Goal: Book appointment/travel/reservation

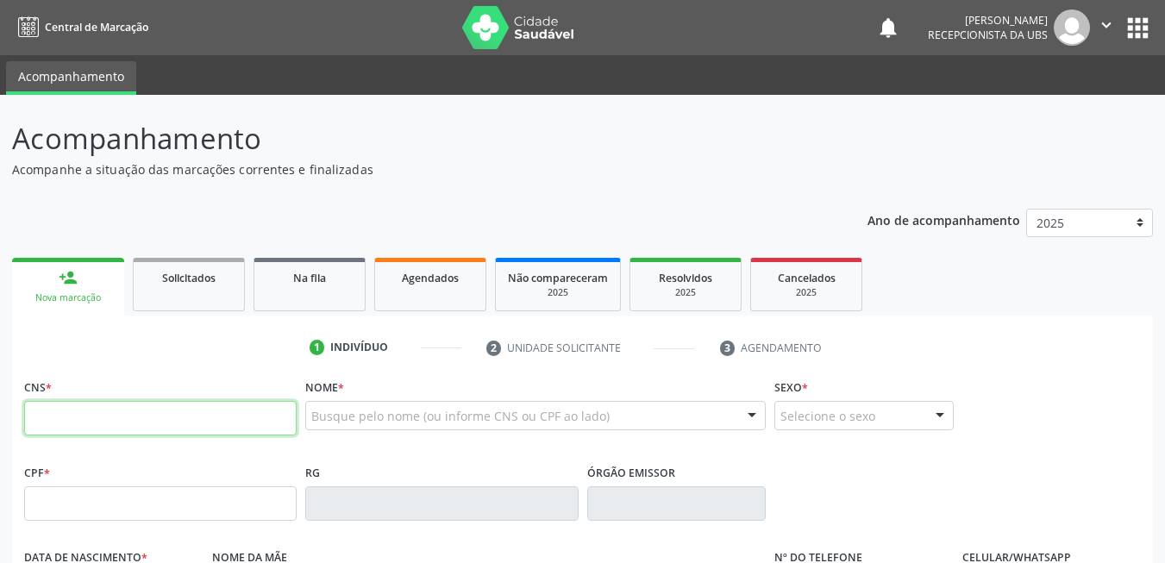
click at [175, 416] on input "text" at bounding box center [160, 418] width 272 height 34
type input "209 1360 0398 0007"
type input "0[DATE]"
type input "[PERSON_NAME]"
type input "[PHONE_NUMBER]"
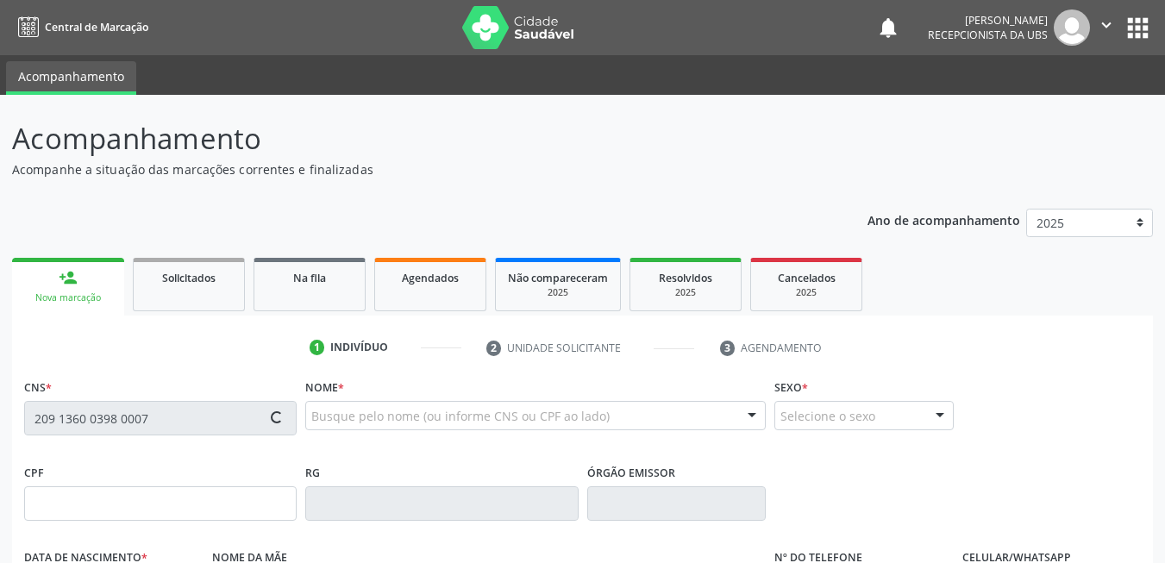
type input "[PHONE_NUMBER]"
type input "S/N"
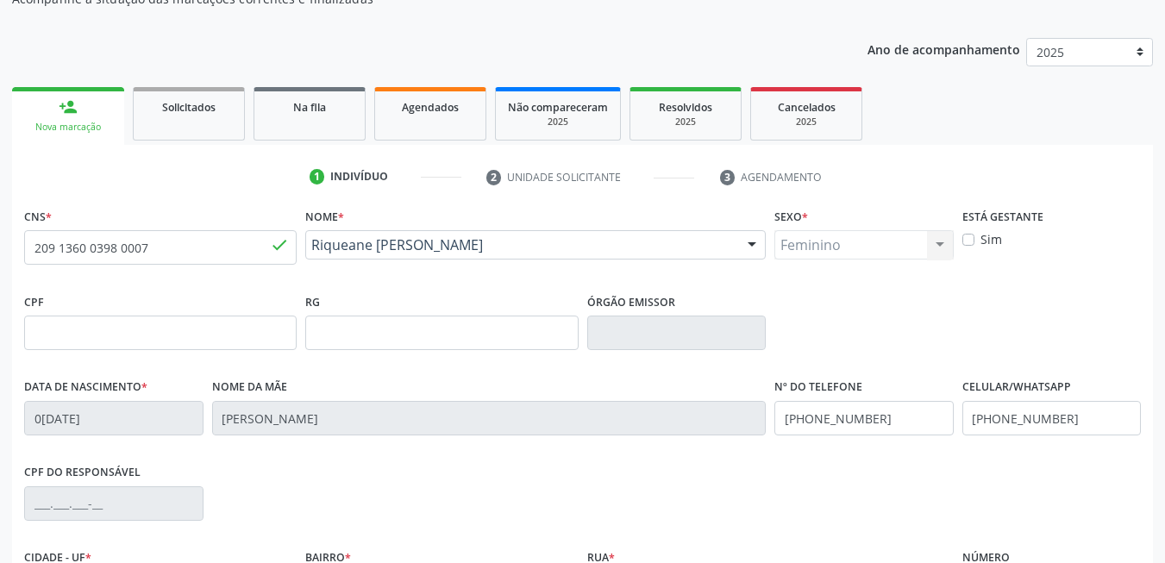
scroll to position [372, 0]
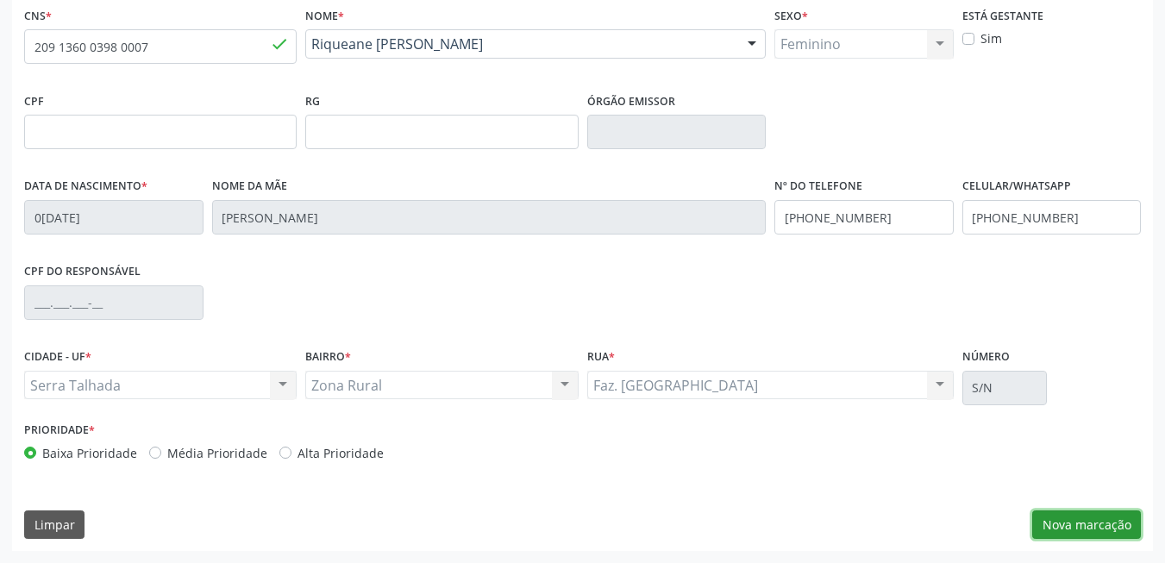
click at [1088, 524] on button "Nova marcação" at bounding box center [1086, 524] width 109 height 29
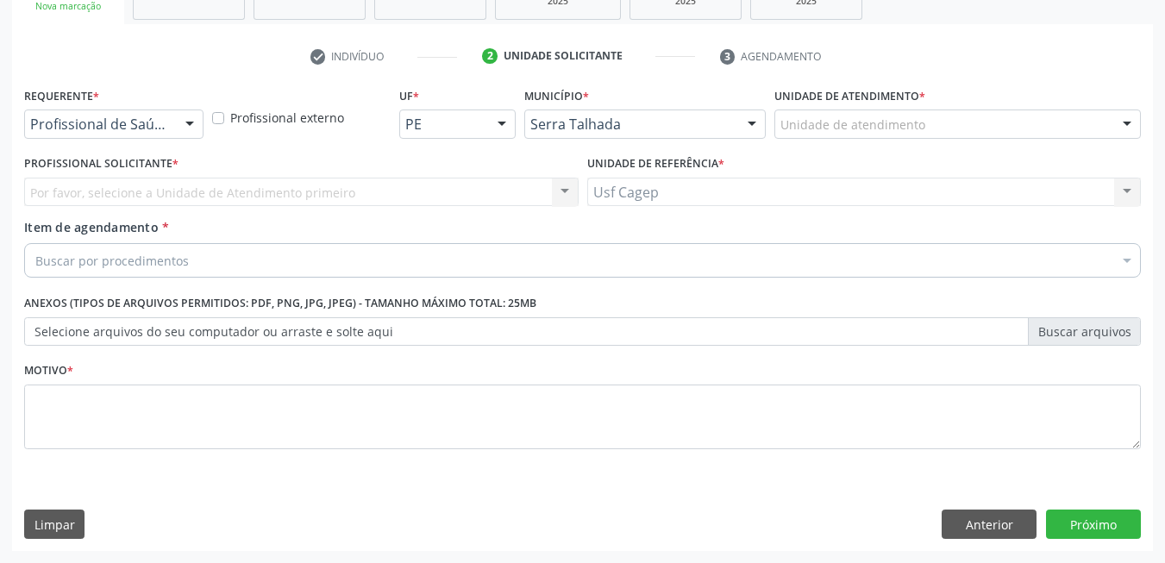
scroll to position [291, 0]
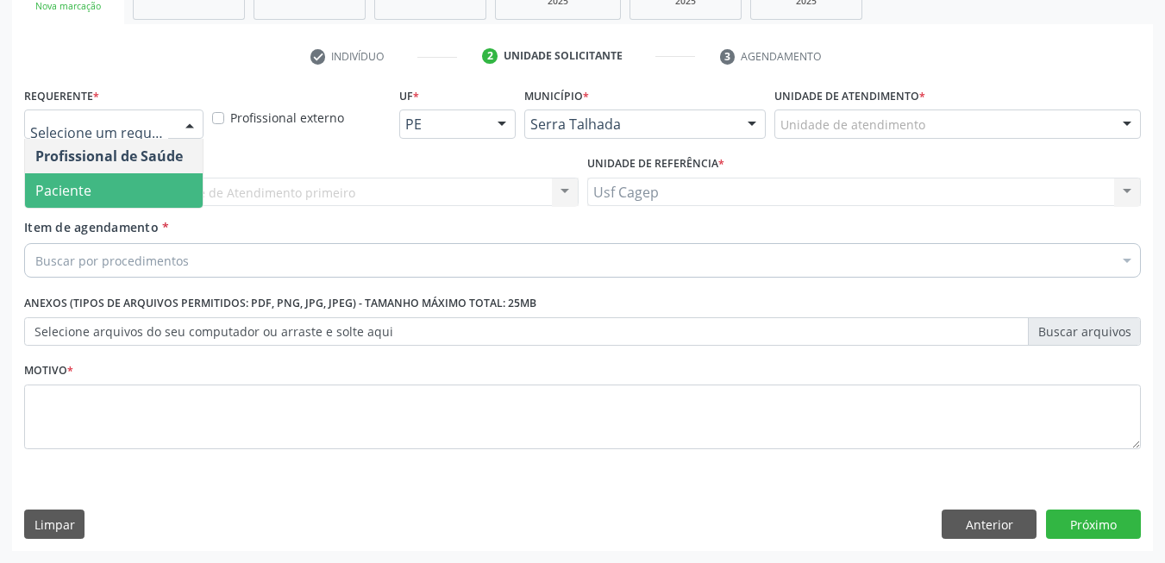
click at [154, 189] on span "Paciente" at bounding box center [114, 190] width 178 height 34
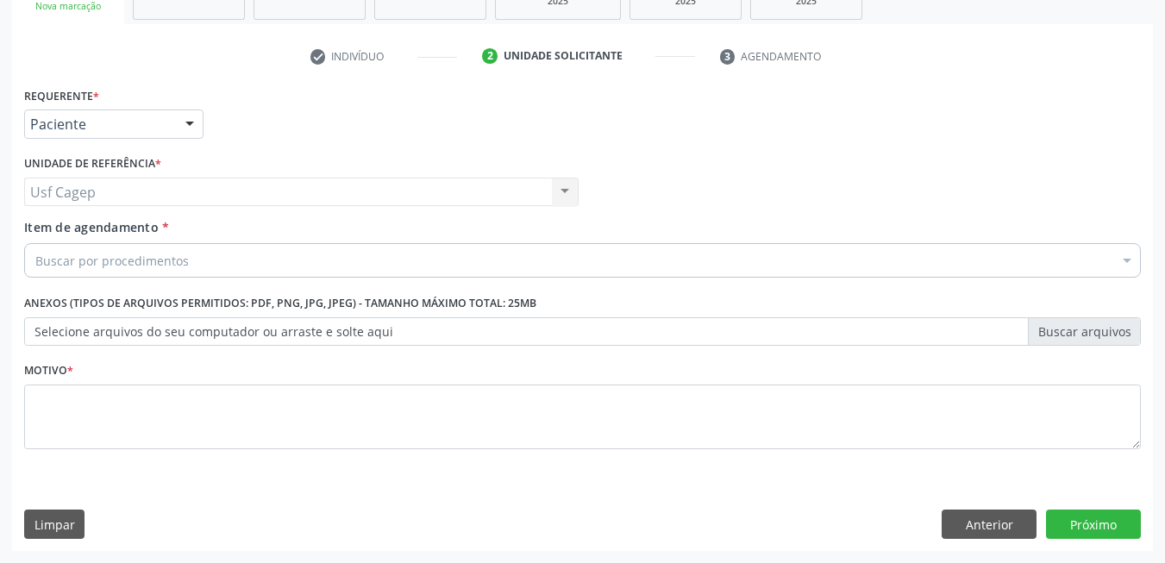
click at [154, 191] on div "Usf Cagep Usf Cagep Nenhum resultado encontrado para: " " Não há nenhuma opção …" at bounding box center [301, 192] width 554 height 29
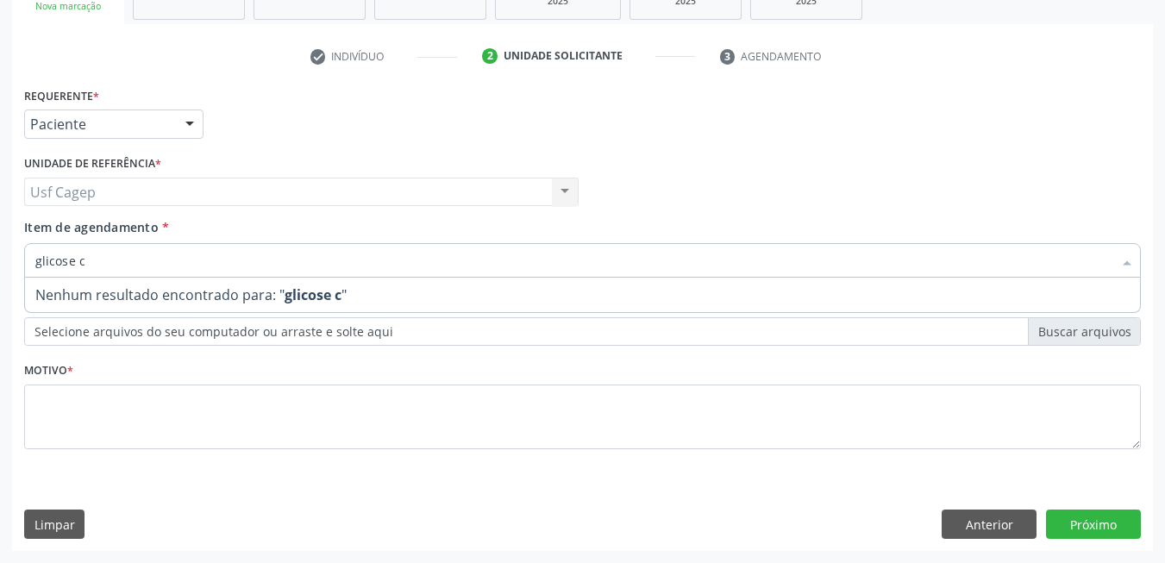
type input "glicose"
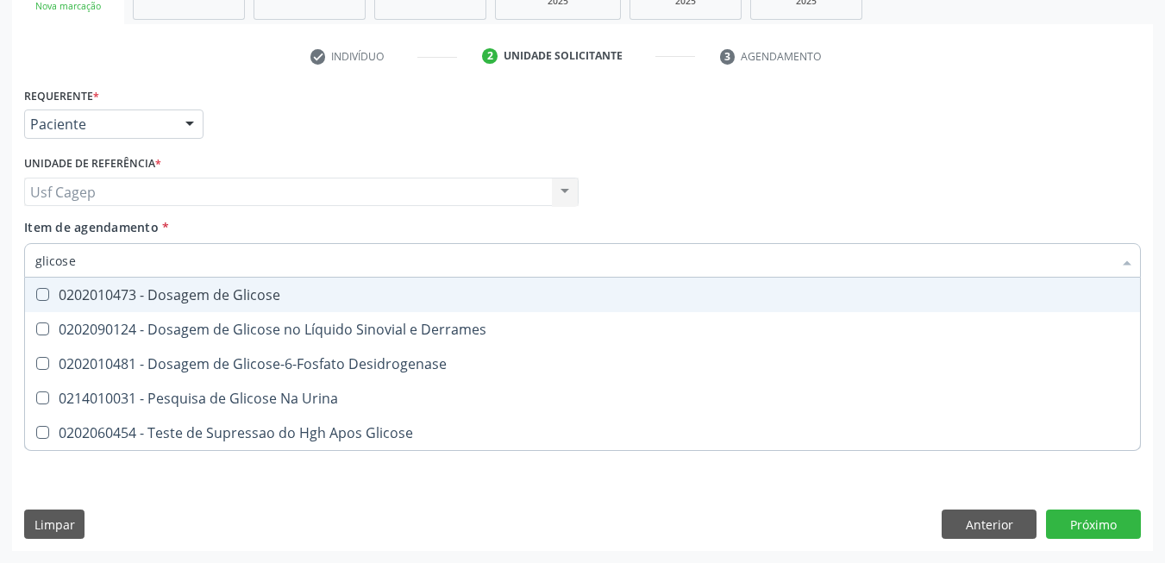
drag, startPoint x: 180, startPoint y: 293, endPoint x: 185, endPoint y: 266, distance: 27.2
click at [181, 293] on div "0202010473 - Dosagem de Glicose" at bounding box center [582, 295] width 1094 height 14
checkbox Glicose "true"
click at [185, 266] on input "glicose" at bounding box center [573, 260] width 1077 height 34
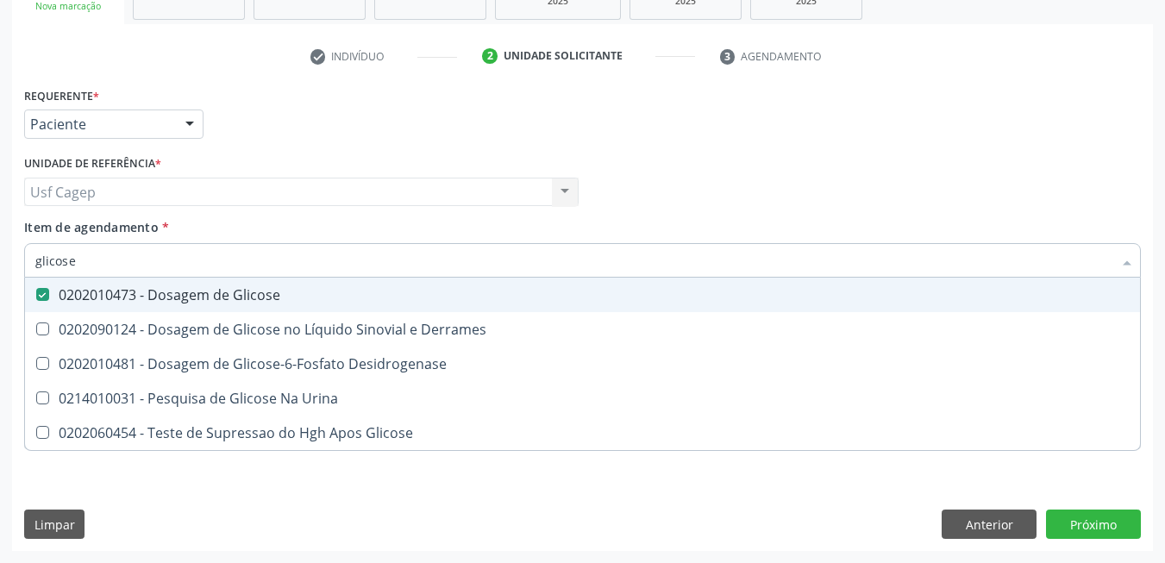
click at [194, 266] on input "glicose" at bounding box center [573, 260] width 1077 height 34
type input "c"
checkbox Glicose "false"
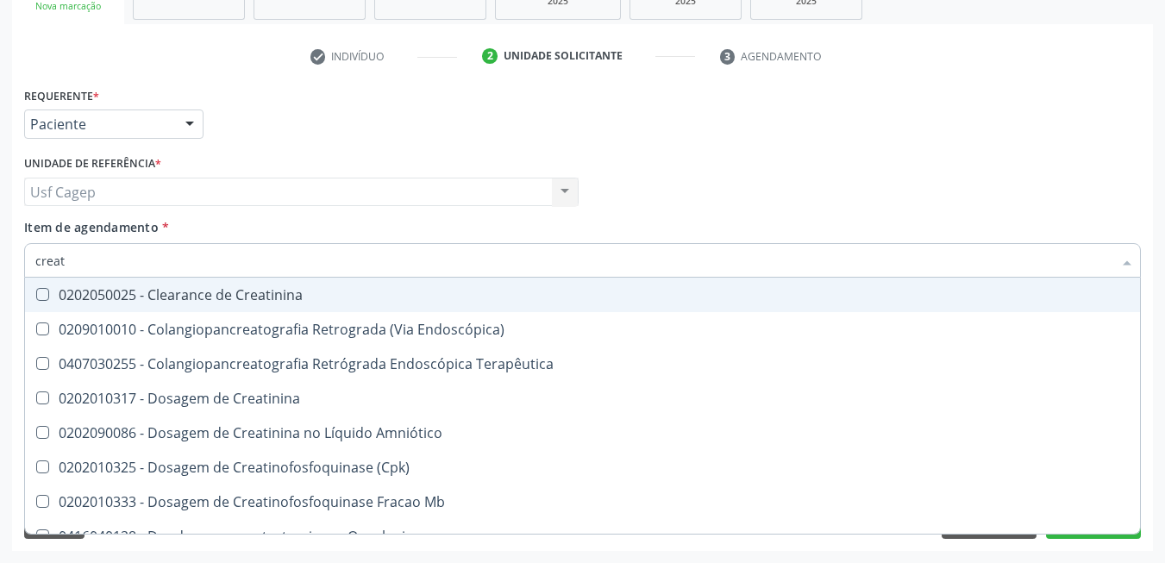
type input "creati"
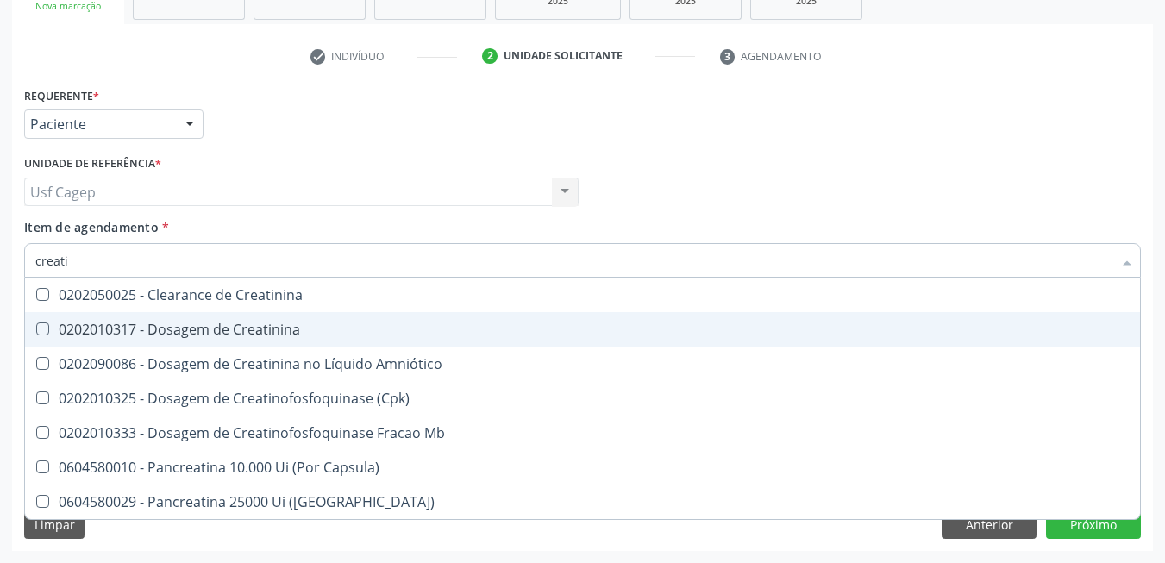
click at [209, 331] on div "0202010317 - Dosagem de Creatinina" at bounding box center [582, 329] width 1094 height 14
checkbox Creatinina "true"
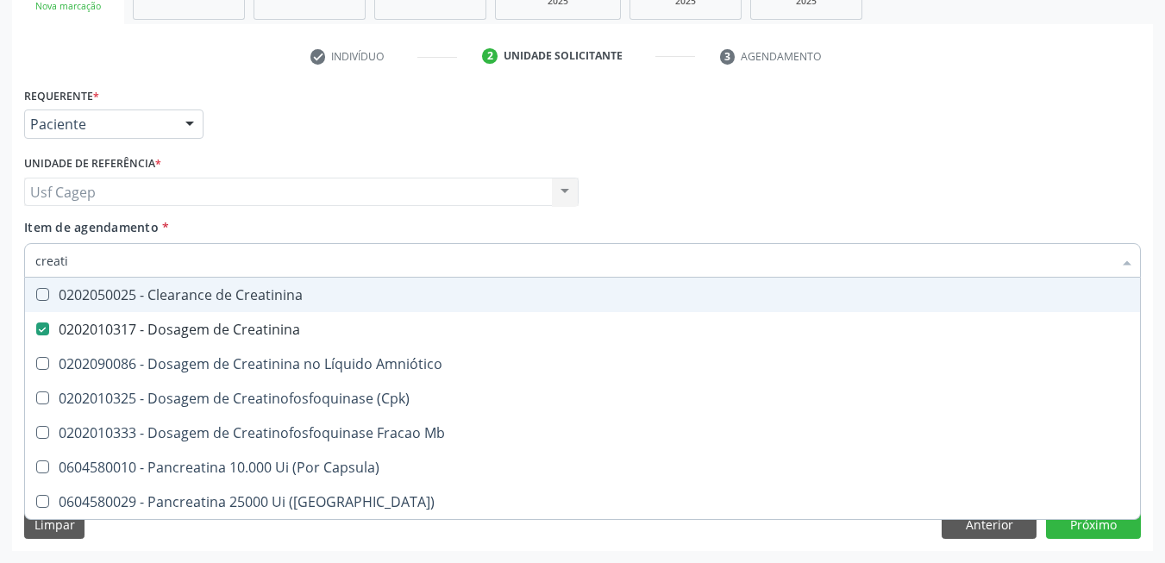
click at [216, 260] on input "creati" at bounding box center [573, 260] width 1077 height 34
type input "u"
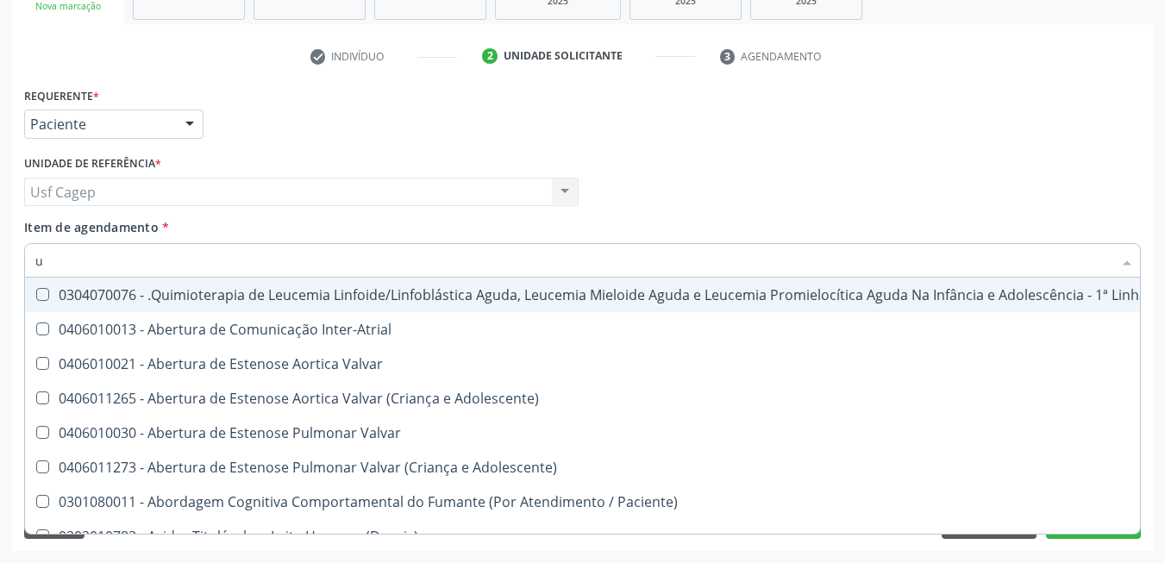
checkbox Inter-Atrial "false"
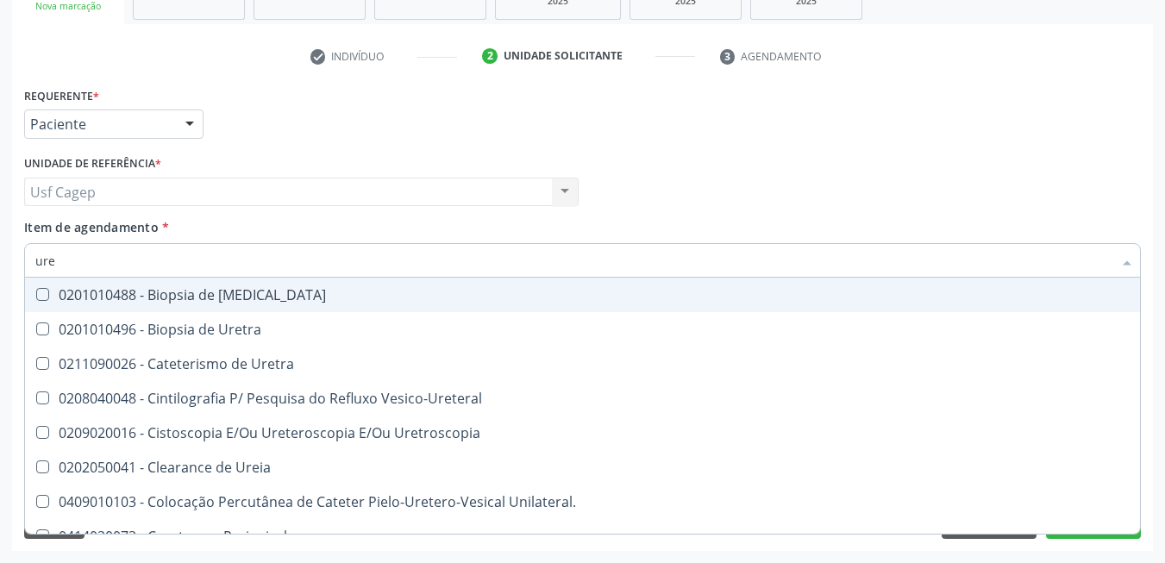
type input "urei"
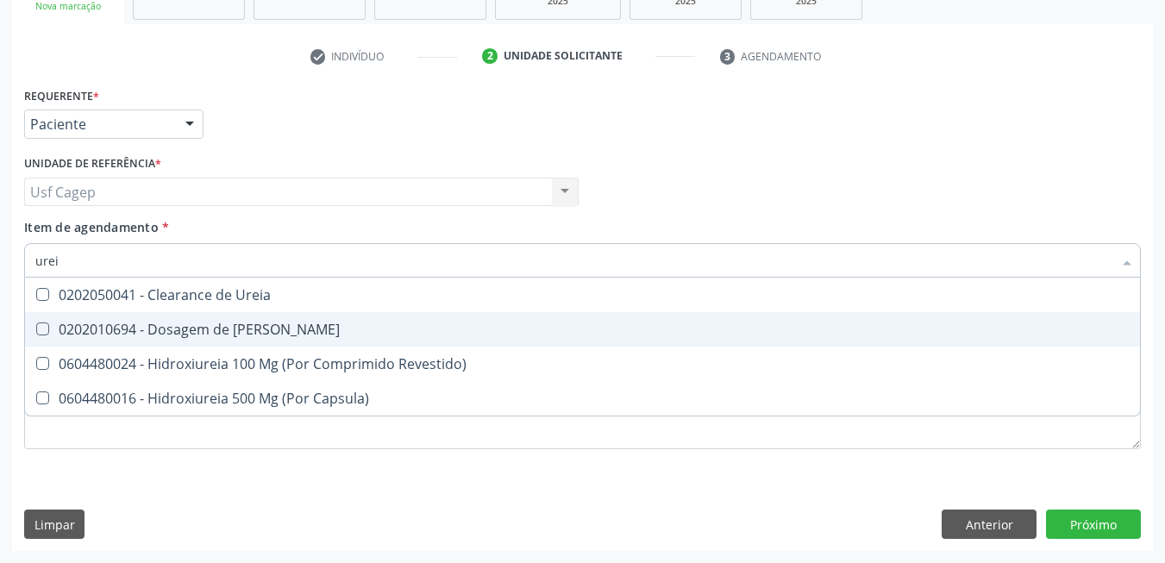
drag, startPoint x: 227, startPoint y: 330, endPoint x: 245, endPoint y: 269, distance: 63.8
click at [228, 328] on div "0202010694 - Dosagem de [PERSON_NAME]" at bounding box center [582, 329] width 1094 height 14
checkbox Ureia "true"
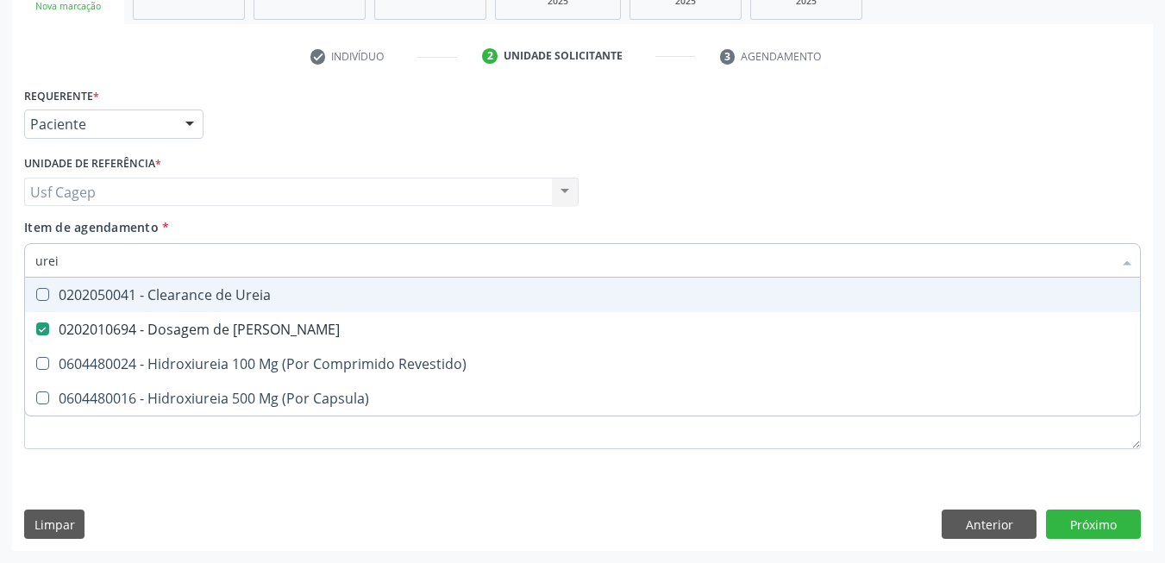
click at [247, 259] on input "urei" at bounding box center [573, 260] width 1077 height 34
type input "c"
checkbox Ureia "false"
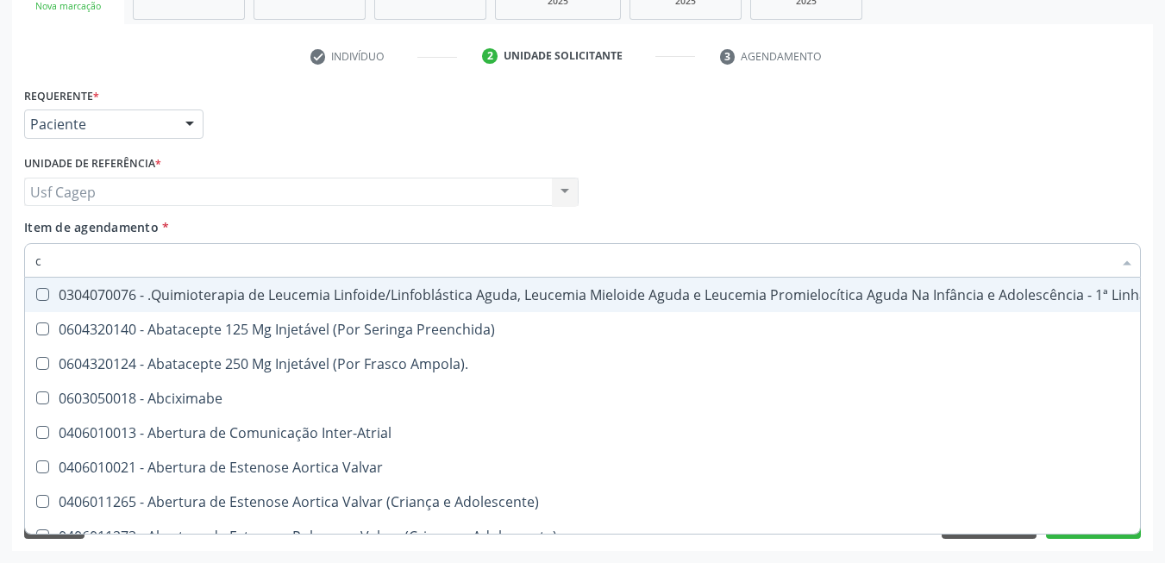
type input "co"
checkbox Creatinina "true"
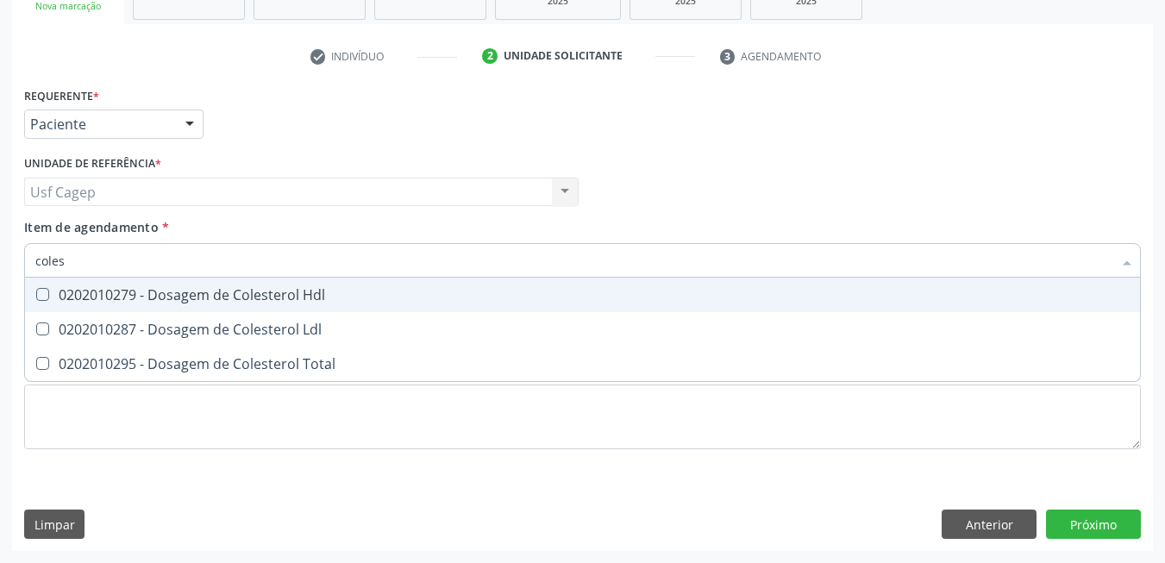
type input "colest"
click at [246, 292] on div "0202010279 - Dosagem de Colesterol Hdl" at bounding box center [582, 295] width 1094 height 14
checkbox Hdl "true"
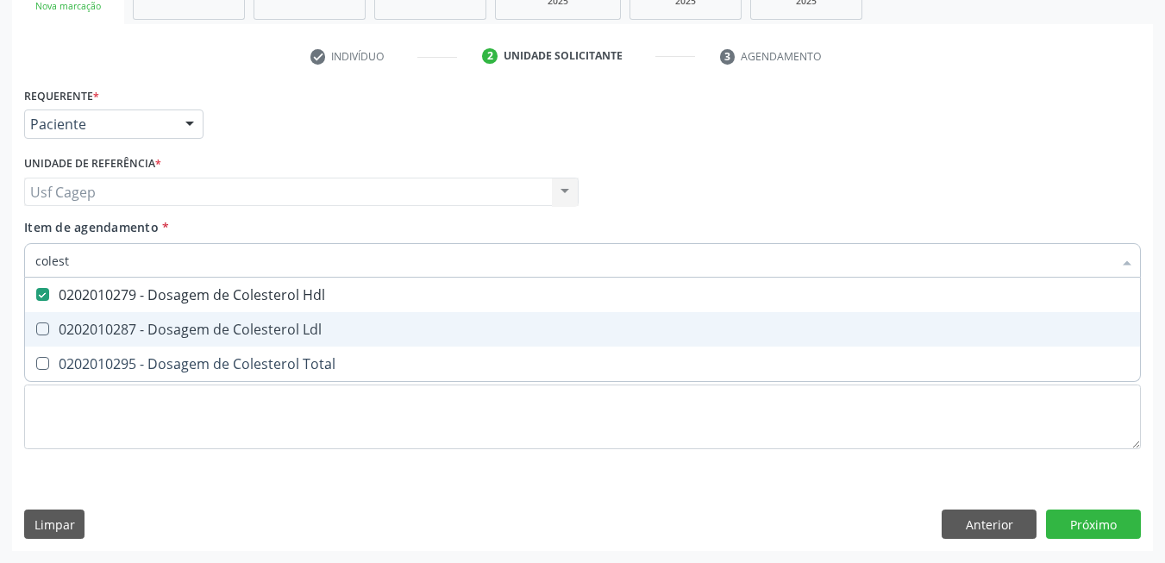
click at [255, 332] on div "0202010287 - Dosagem de Colesterol Ldl" at bounding box center [582, 329] width 1094 height 14
checkbox Ldl "true"
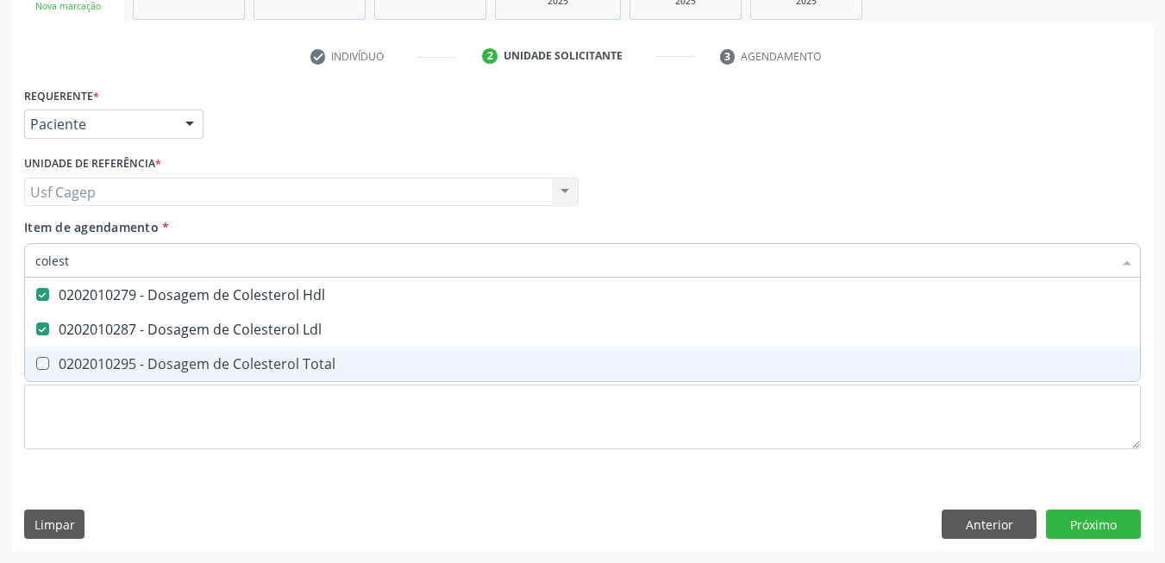
click at [263, 362] on div "0202010295 - Dosagem de Colesterol Total" at bounding box center [582, 364] width 1094 height 14
checkbox Total "true"
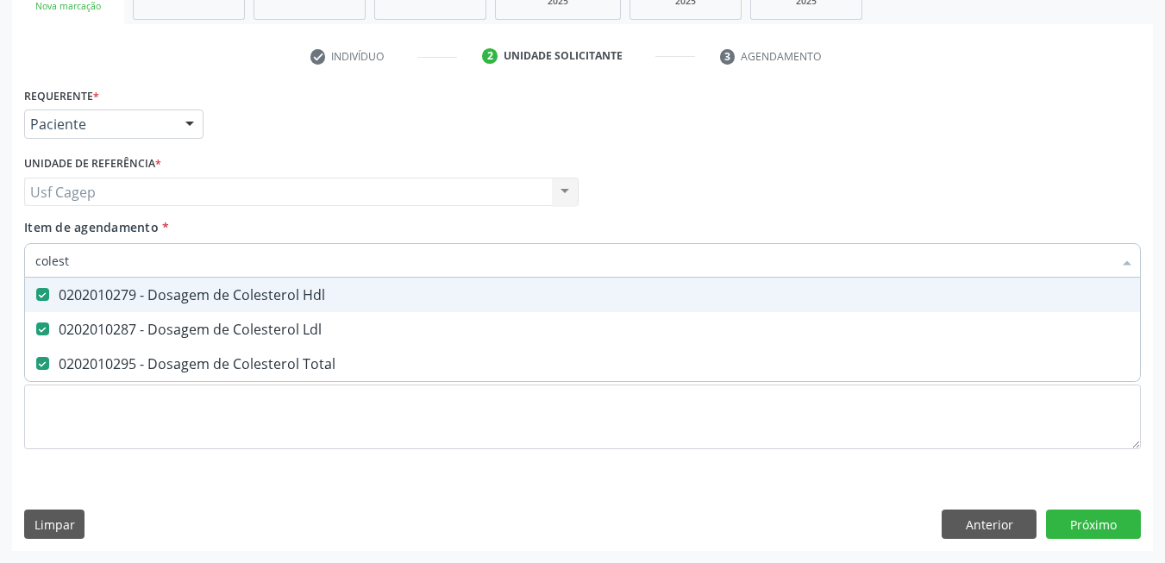
click at [260, 254] on input "colest" at bounding box center [573, 260] width 1077 height 34
type input "b"
checkbox Hdl "false"
checkbox Ldl "false"
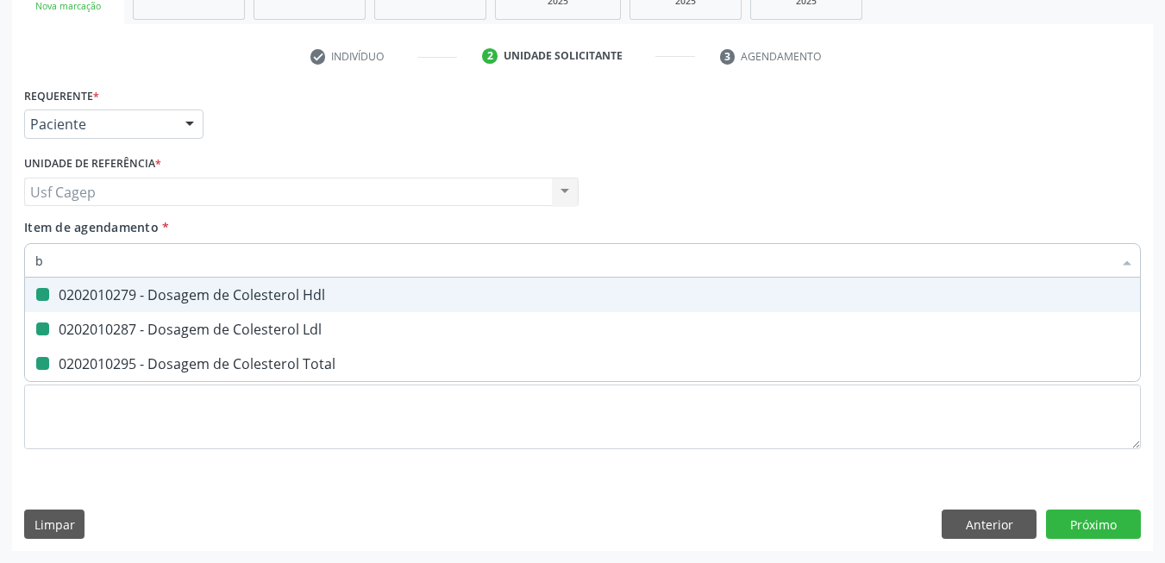
checkbox Total "false"
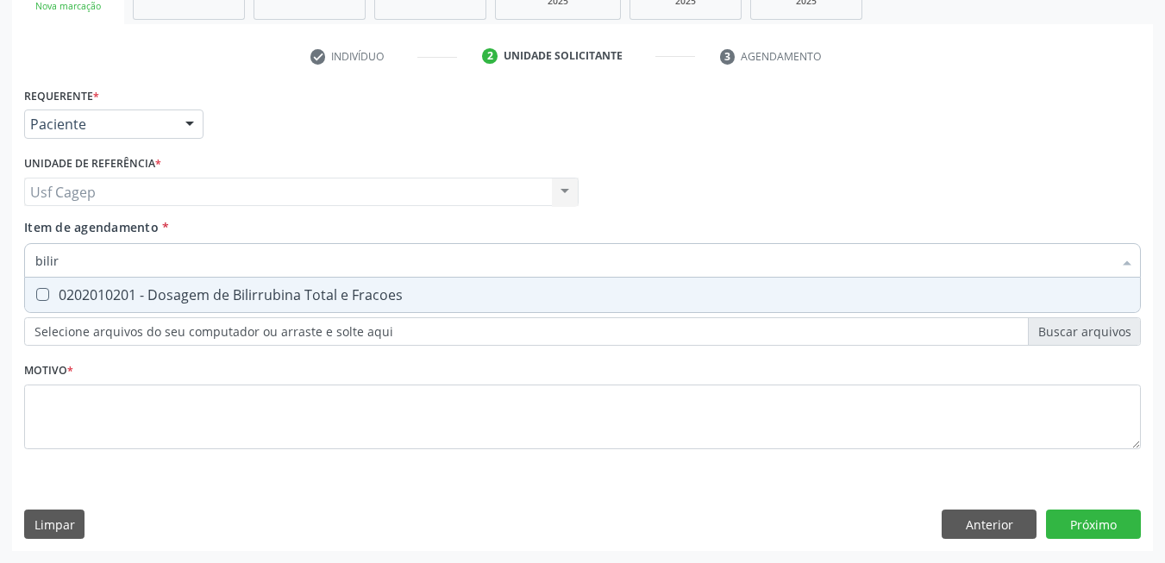
type input "bilirr"
click at [266, 294] on div "0202010201 - Dosagem de Bilirrubina Total e Fracoes" at bounding box center [582, 295] width 1094 height 14
checkbox Fracoes "true"
click at [275, 254] on input "bilirr" at bounding box center [573, 260] width 1077 height 34
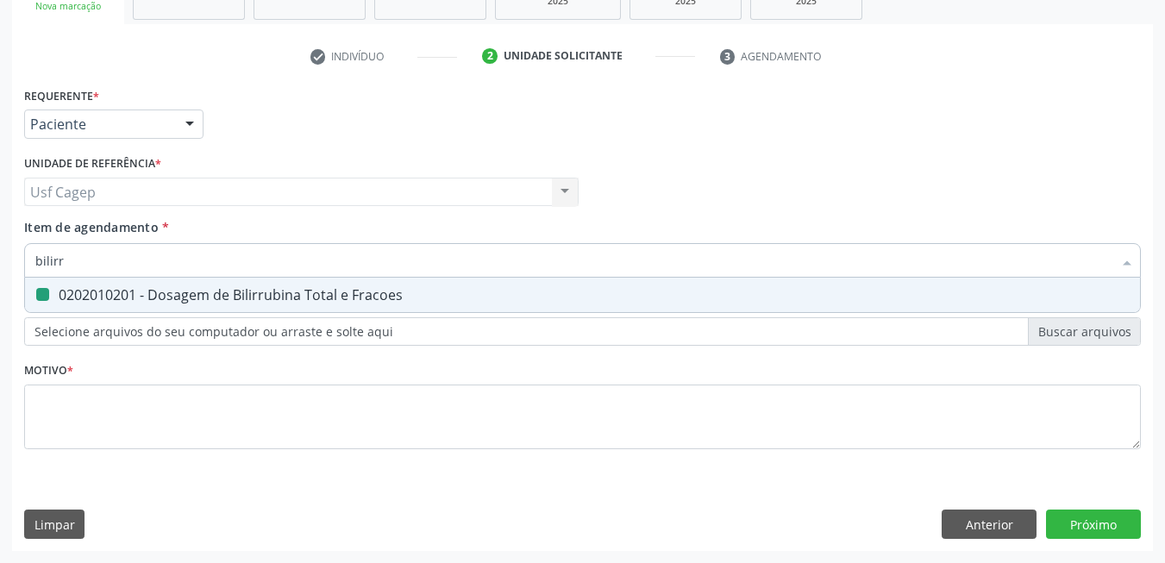
type input "t"
checkbox Fracoes "false"
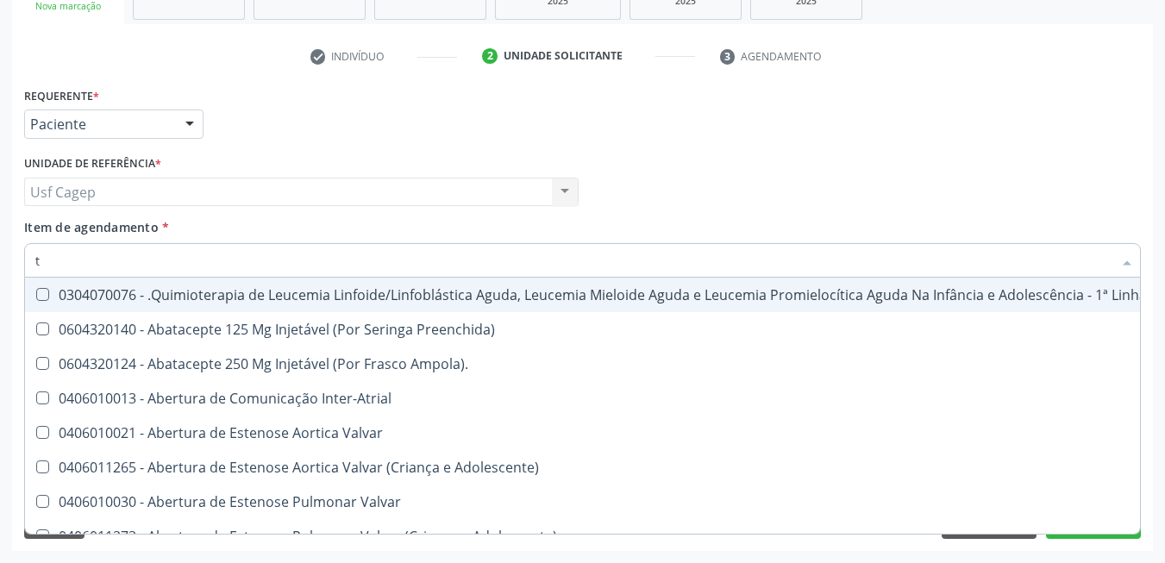
type input "tg"
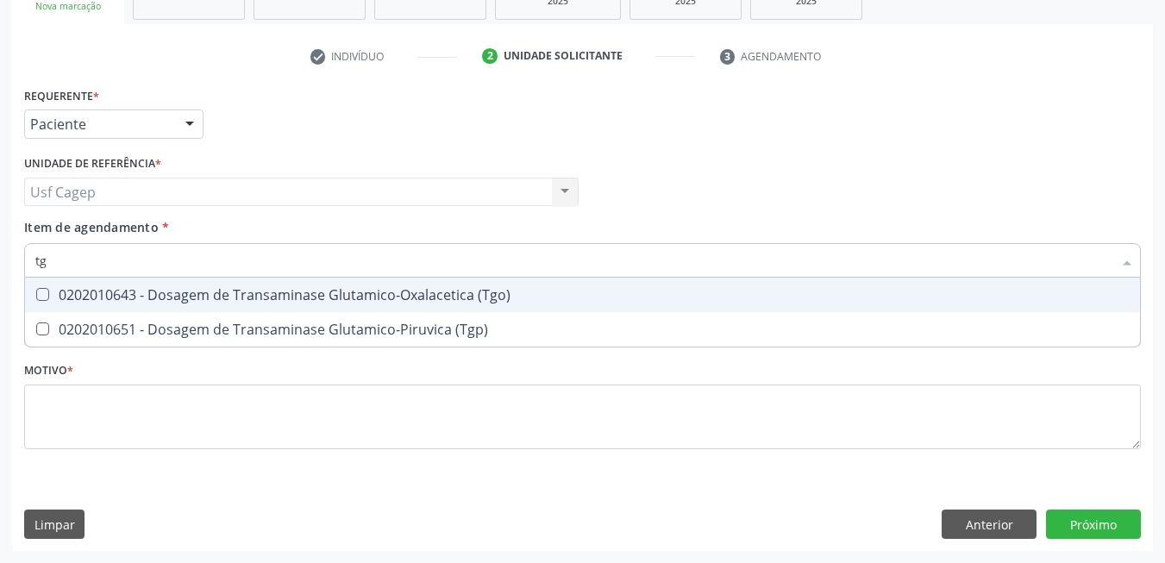
click at [277, 301] on div "0202010643 - Dosagem de Transaminase Glutamico-Oxalacetica (Tgo)" at bounding box center [582, 295] width 1094 height 14
checkbox \(Tgo\) "true"
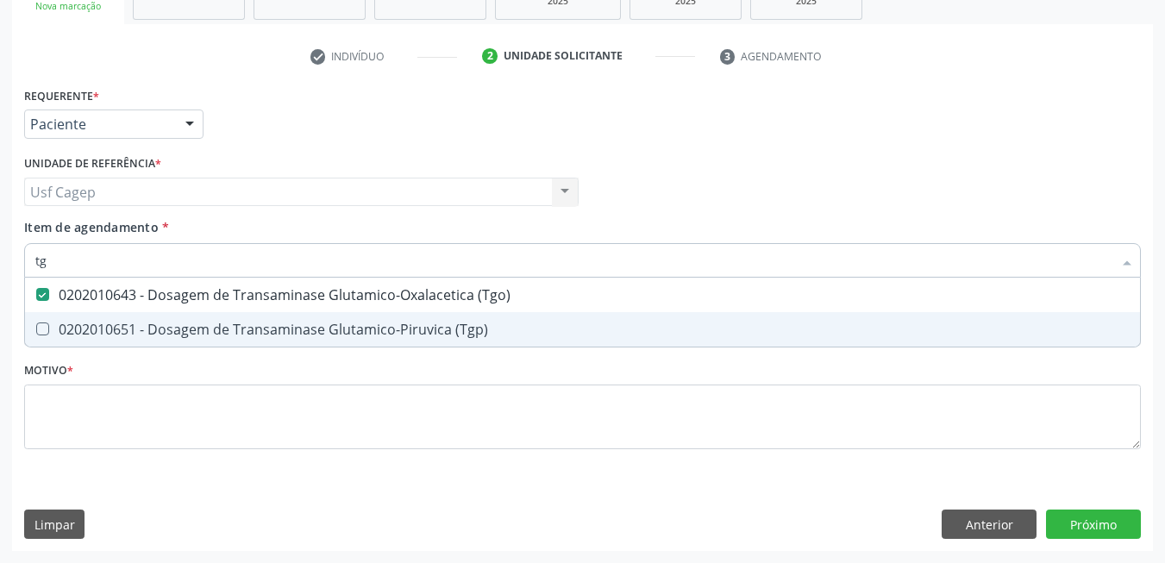
click at [291, 335] on div "0202010651 - Dosagem de Transaminase Glutamico-Piruvica (Tgp)" at bounding box center [582, 329] width 1094 height 14
checkbox \(Tgp\) "true"
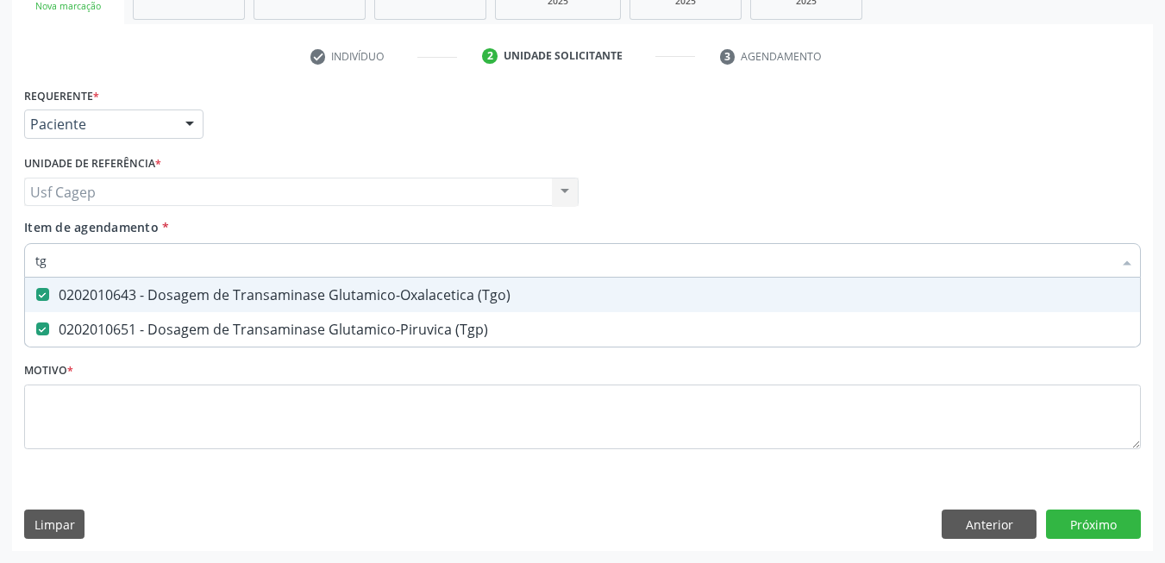
click at [285, 252] on input "tg" at bounding box center [573, 260] width 1077 height 34
type input "t"
checkbox \(Tgo\) "false"
checkbox \(Tgp\) "false"
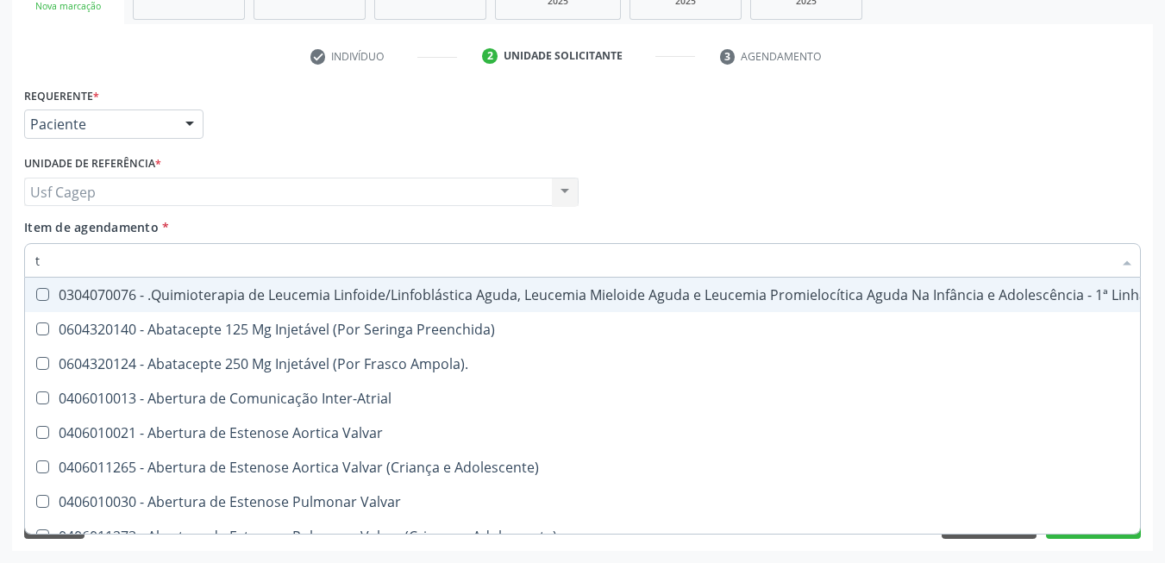
type input "tr"
checkbox Ii\) "true"
checkbox Grupo "true"
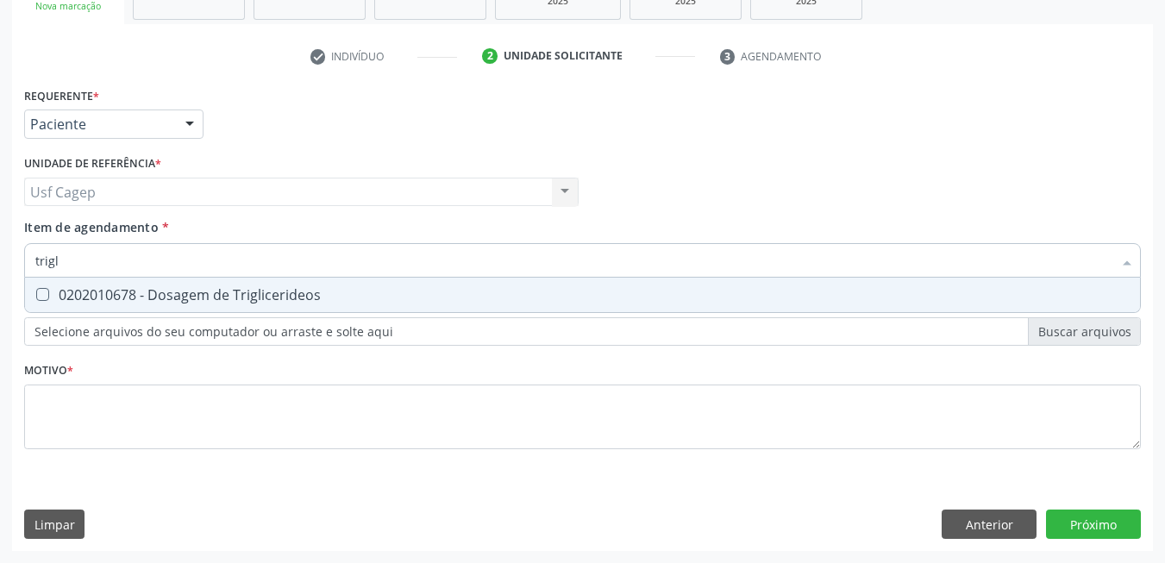
type input "trigli"
click at [283, 296] on div "0202010678 - Dosagem de Triglicerideos" at bounding box center [582, 295] width 1094 height 14
checkbox Triglicerideos "true"
